Goal: Find specific page/section: Find specific page/section

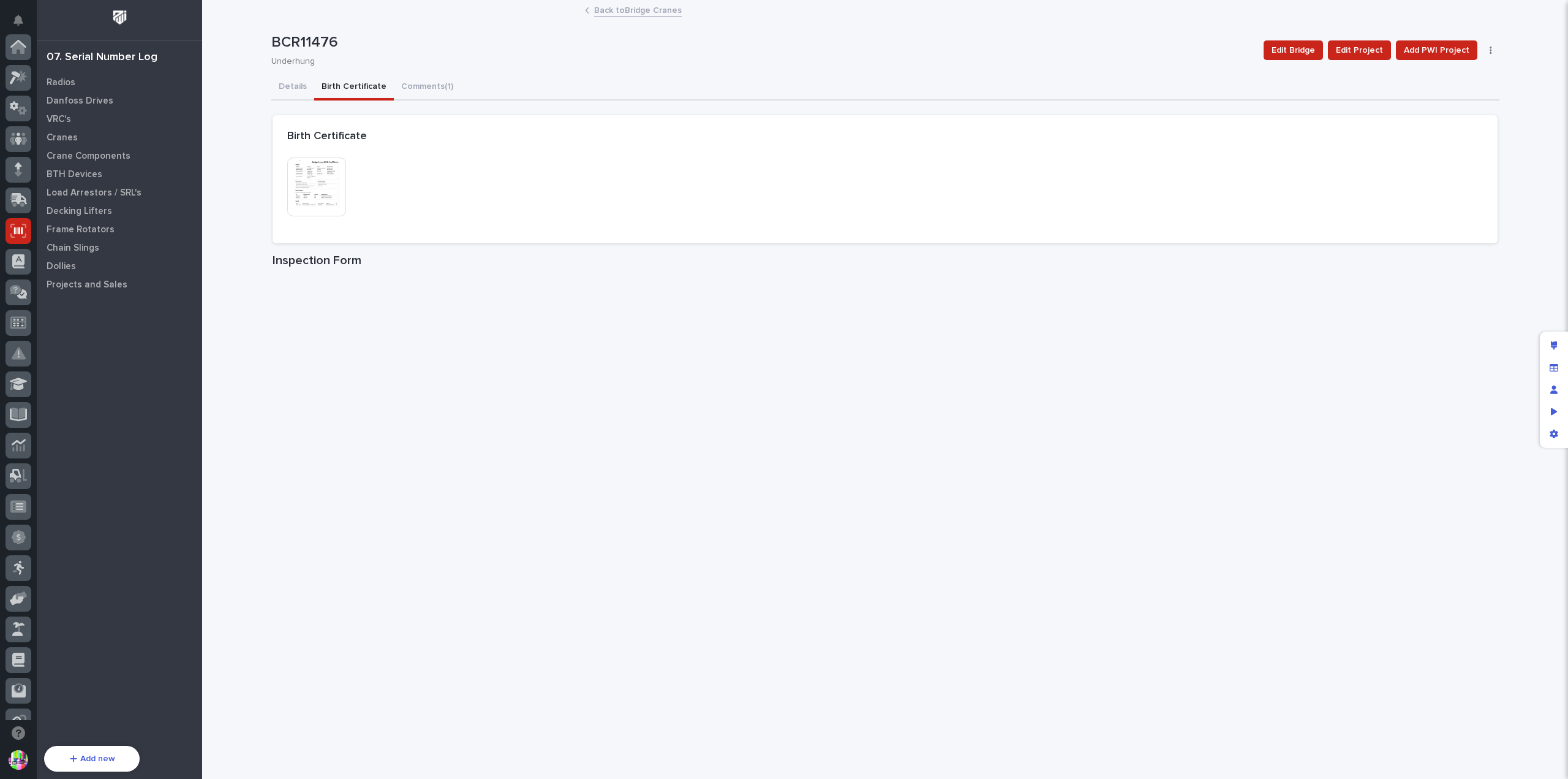
scroll to position [183, 0]
drag, startPoint x: 336, startPoint y: 43, endPoint x: 270, endPoint y: 44, distance: 66.0
click at [272, 44] on p "BCR11476" at bounding box center [763, 43] width 983 height 18
copy p "BCR11476"
click at [331, 180] on img at bounding box center [316, 186] width 58 height 58
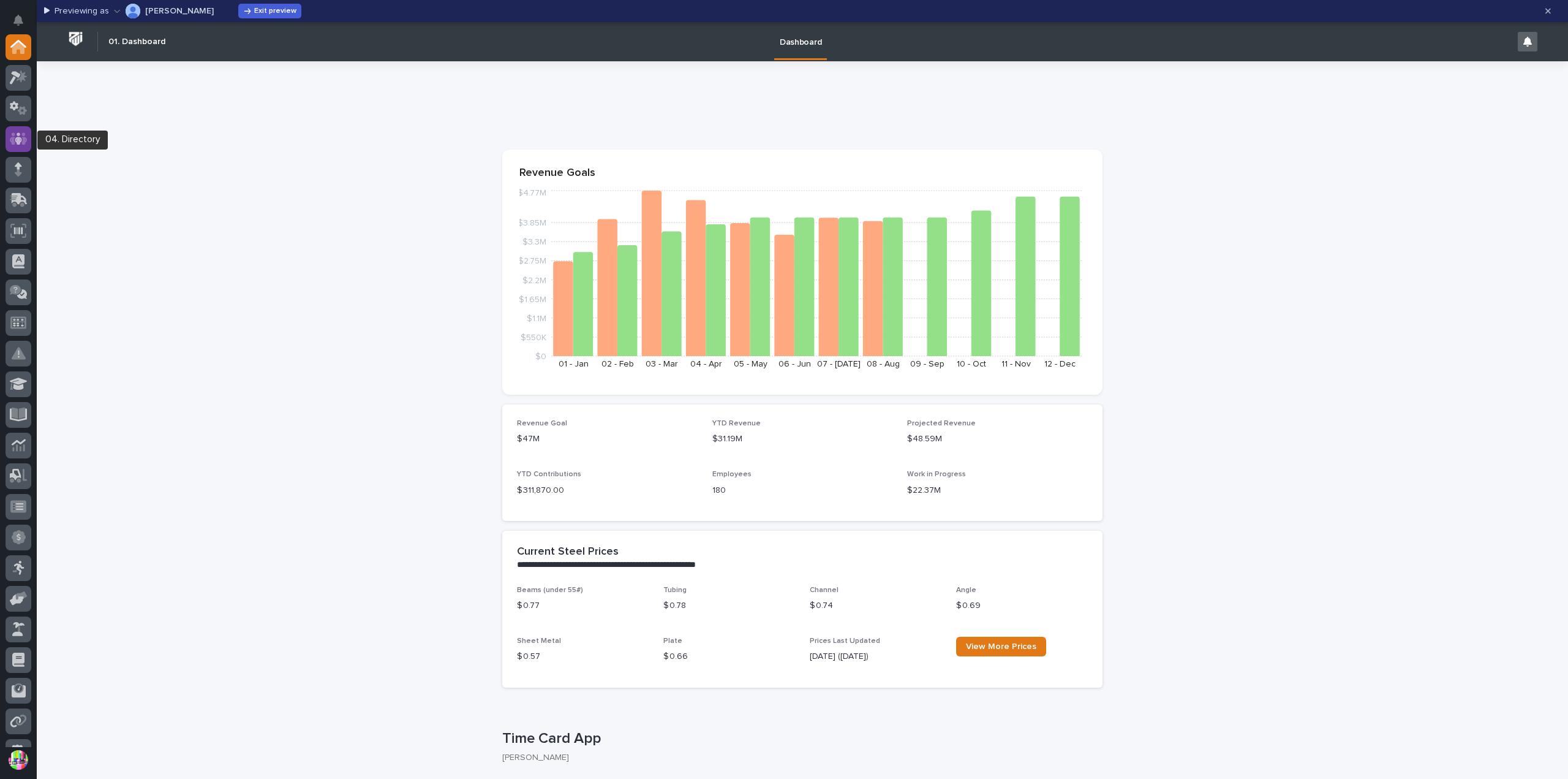
click at [20, 141] on icon at bounding box center [18, 139] width 7 height 12
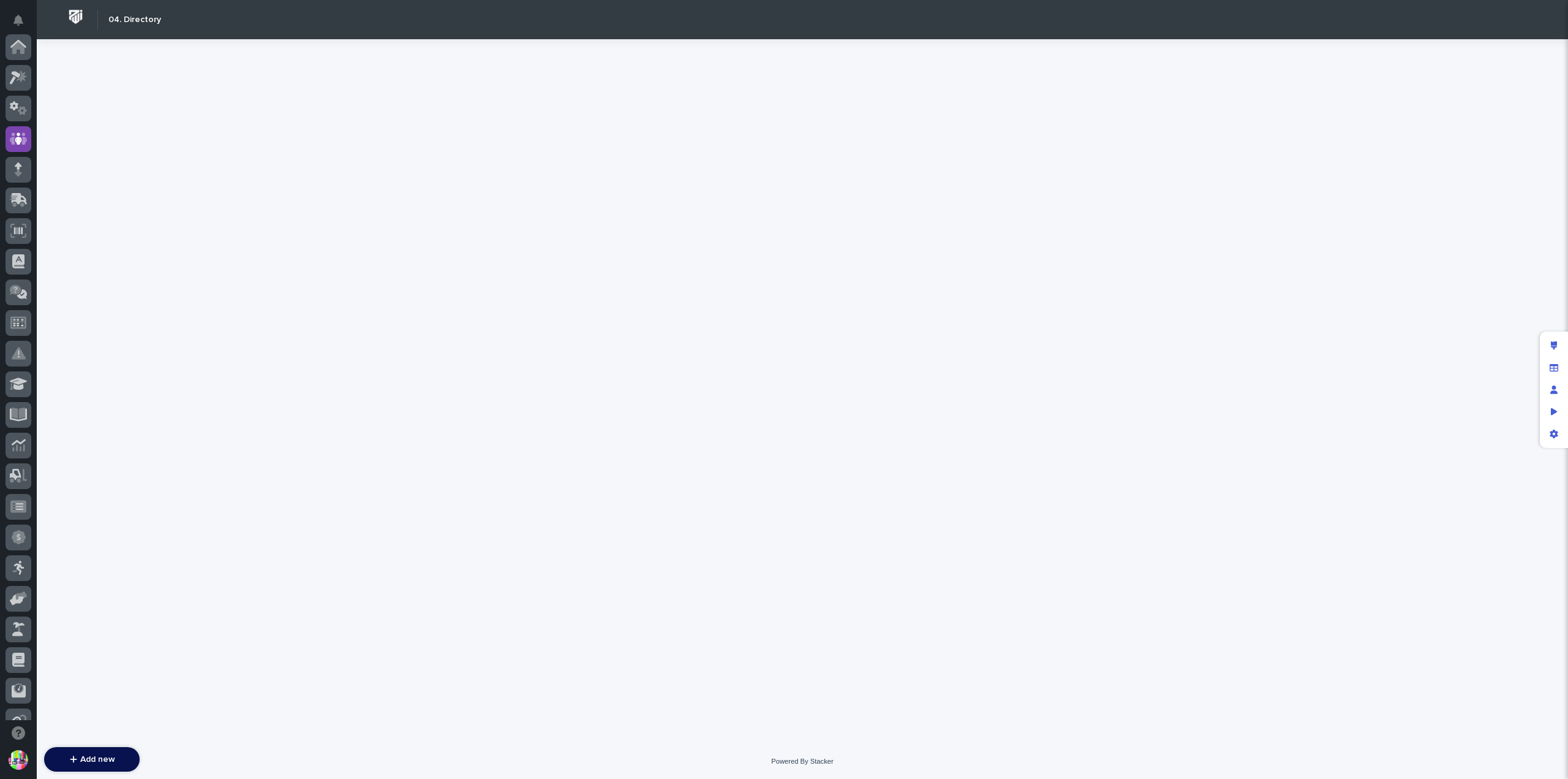
scroll to position [92, 0]
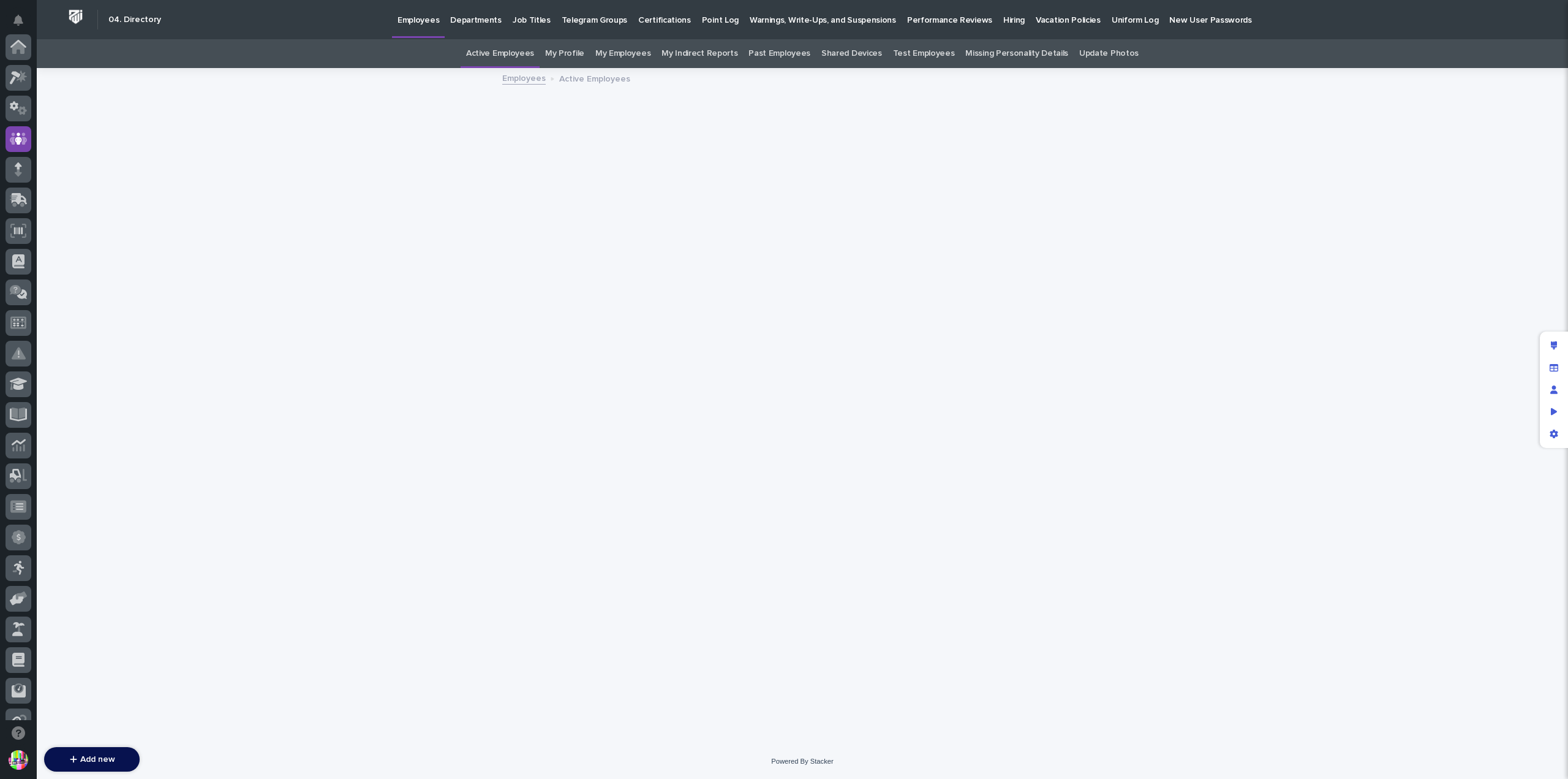
scroll to position [92, 0]
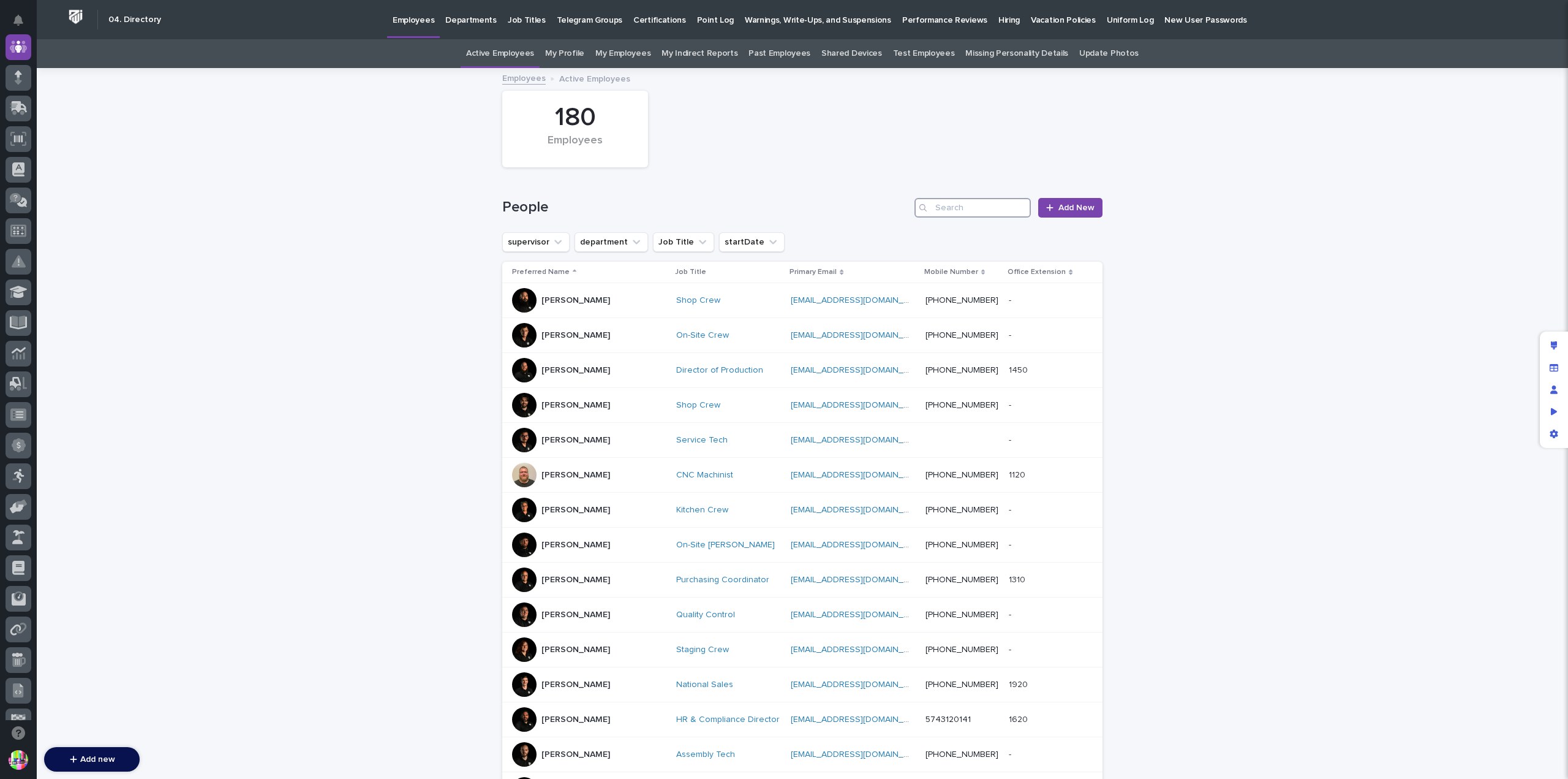
click at [991, 210] on input "Search" at bounding box center [972, 208] width 116 height 20
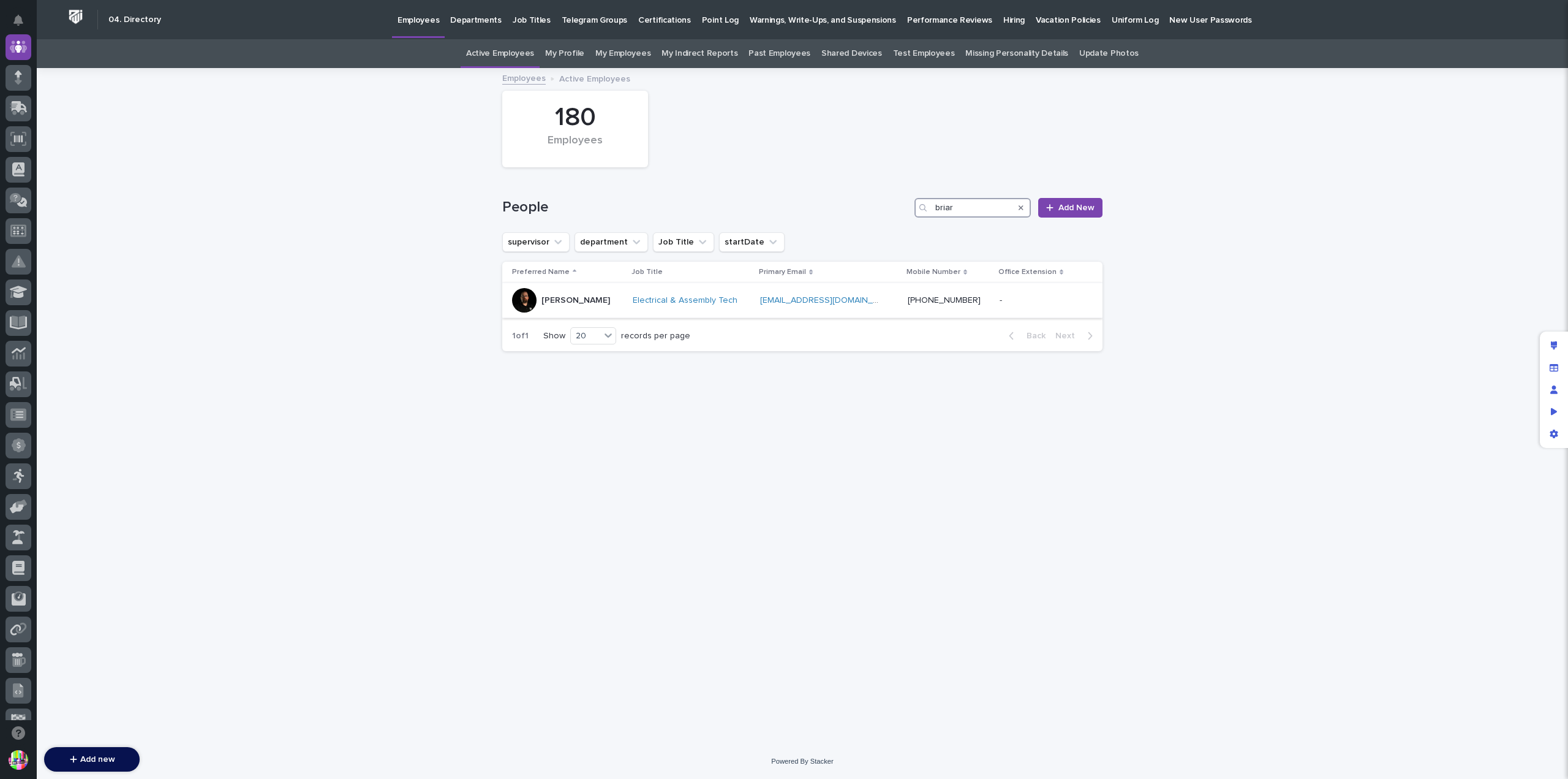
type input "briar"
click at [527, 297] on div at bounding box center [524, 300] width 25 height 25
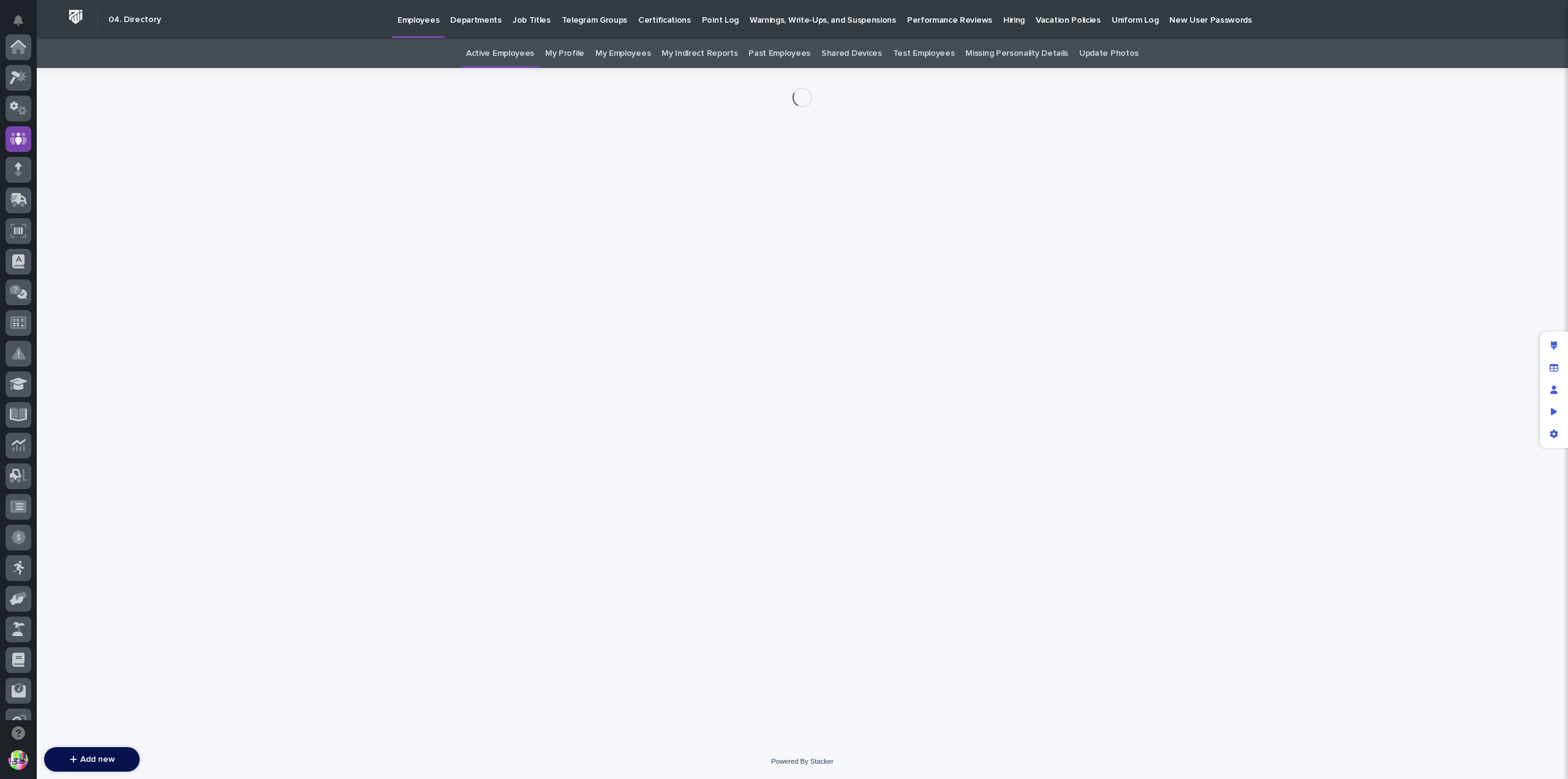
scroll to position [92, 0]
